Goal: Navigation & Orientation: Find specific page/section

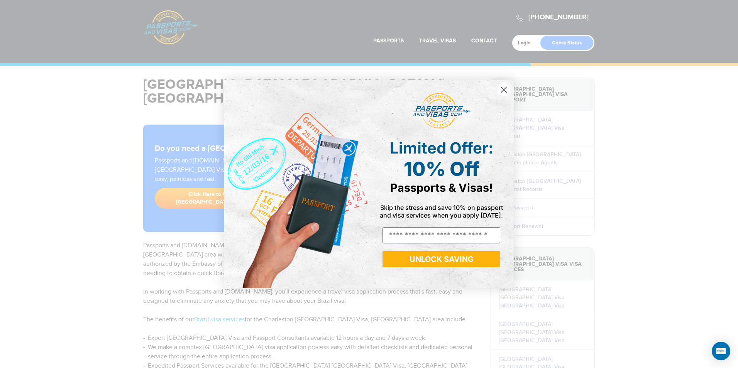
click at [506, 89] on circle "Close dialog" at bounding box center [504, 89] width 13 height 13
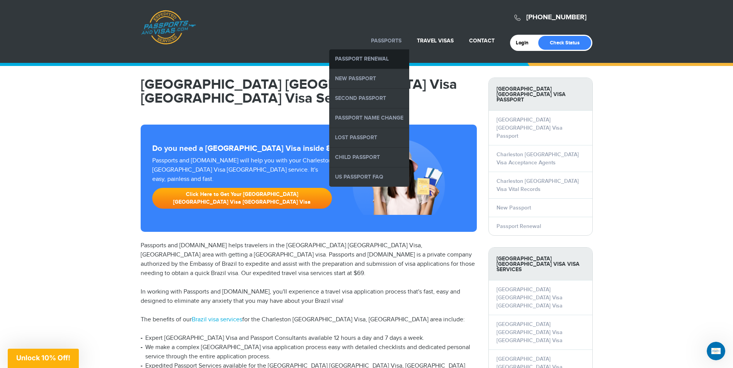
click at [366, 59] on link "Passport Renewal" at bounding box center [369, 58] width 80 height 19
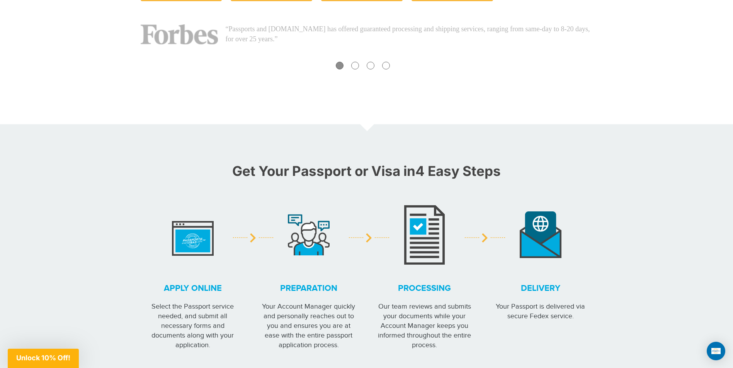
scroll to position [463, 0]
